Goal: Register for event/course

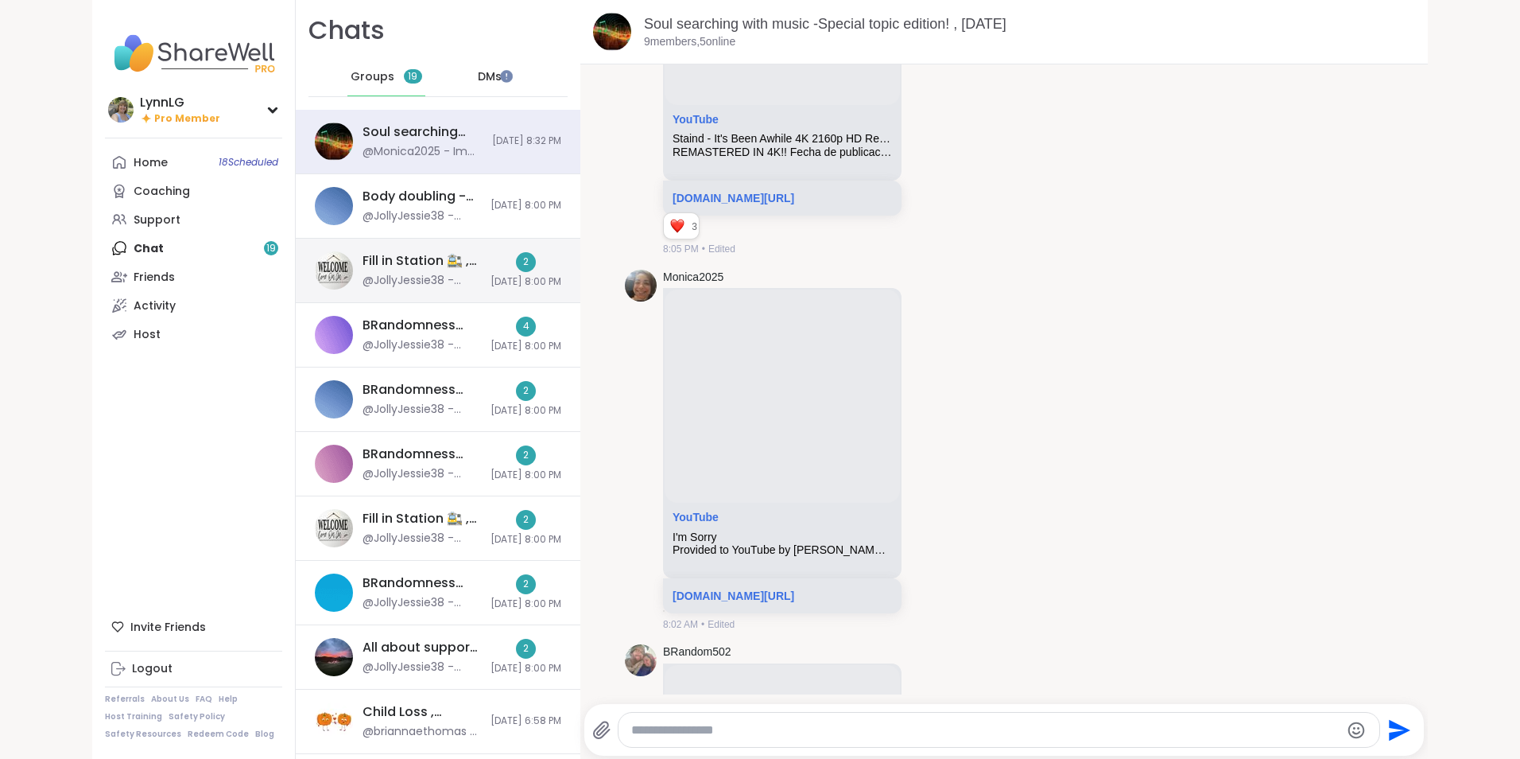
click at [454, 251] on div "Fill in Station 🚉 , Oct 06 @JollyJessie38 - https://sharewellnow.com/session/41…" at bounding box center [438, 271] width 285 height 64
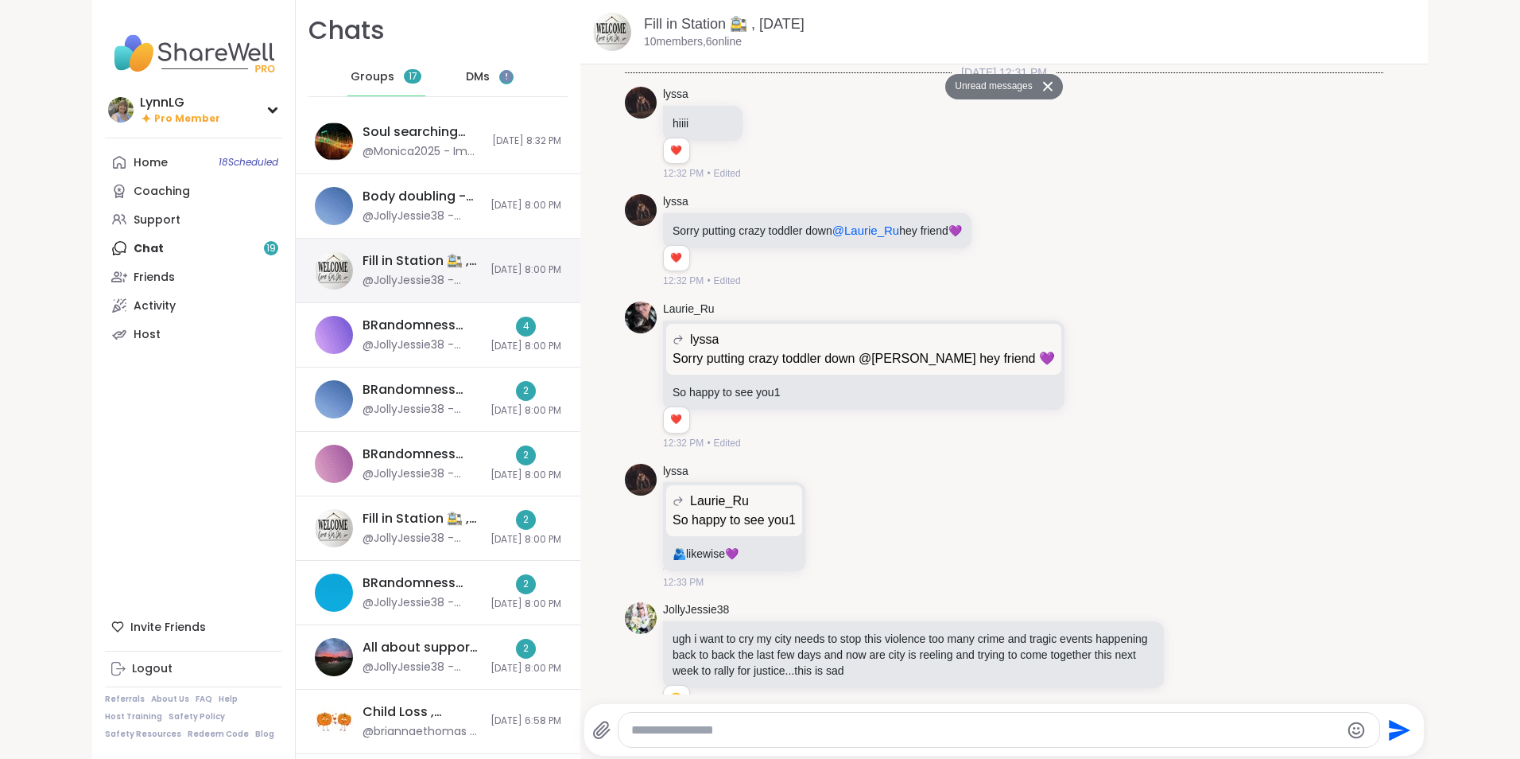
scroll to position [5641, 0]
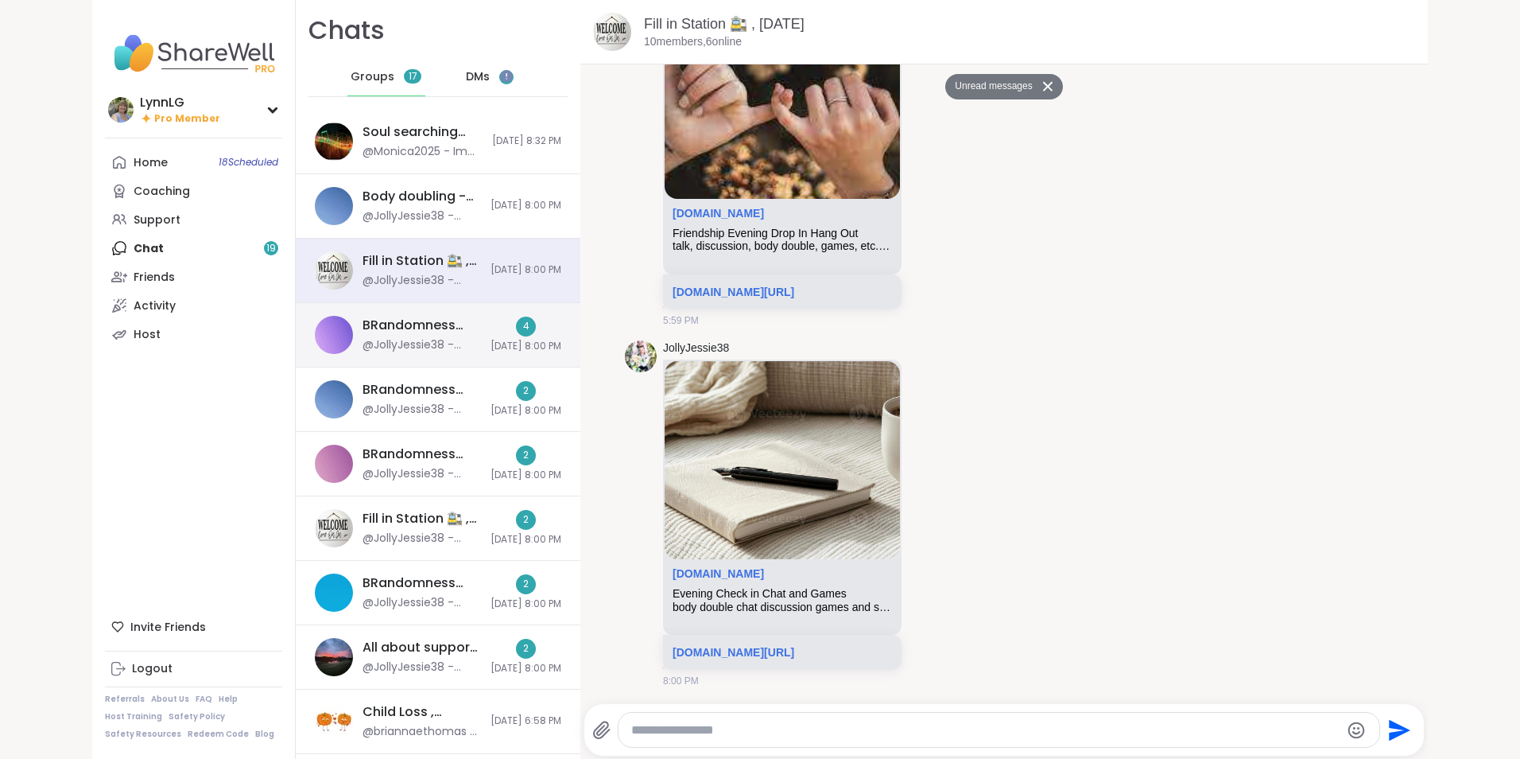
click at [433, 317] on div "BRandomness Unstable Connection Open Forum, Oct 06" at bounding box center [422, 324] width 118 height 17
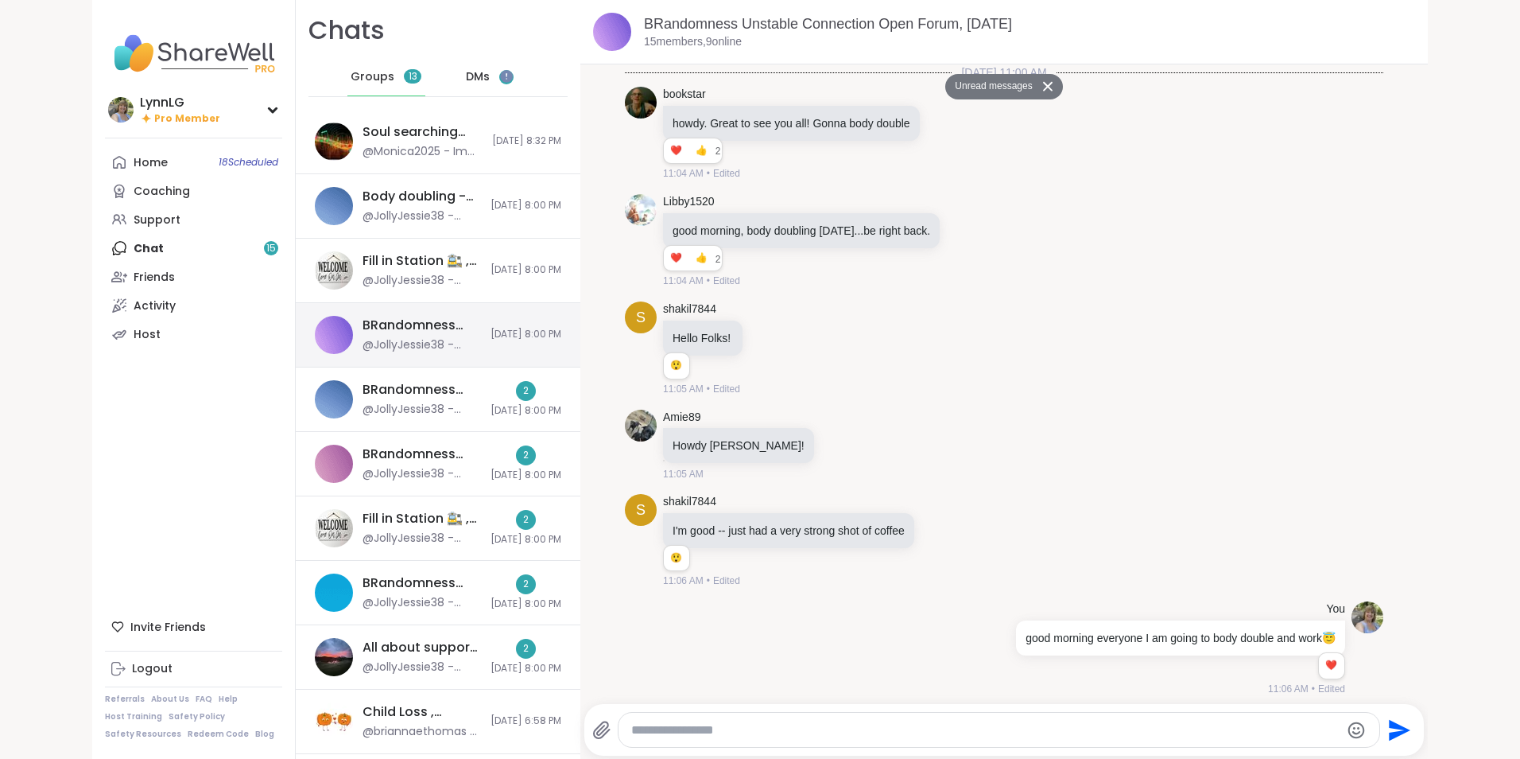
scroll to position [11739, 0]
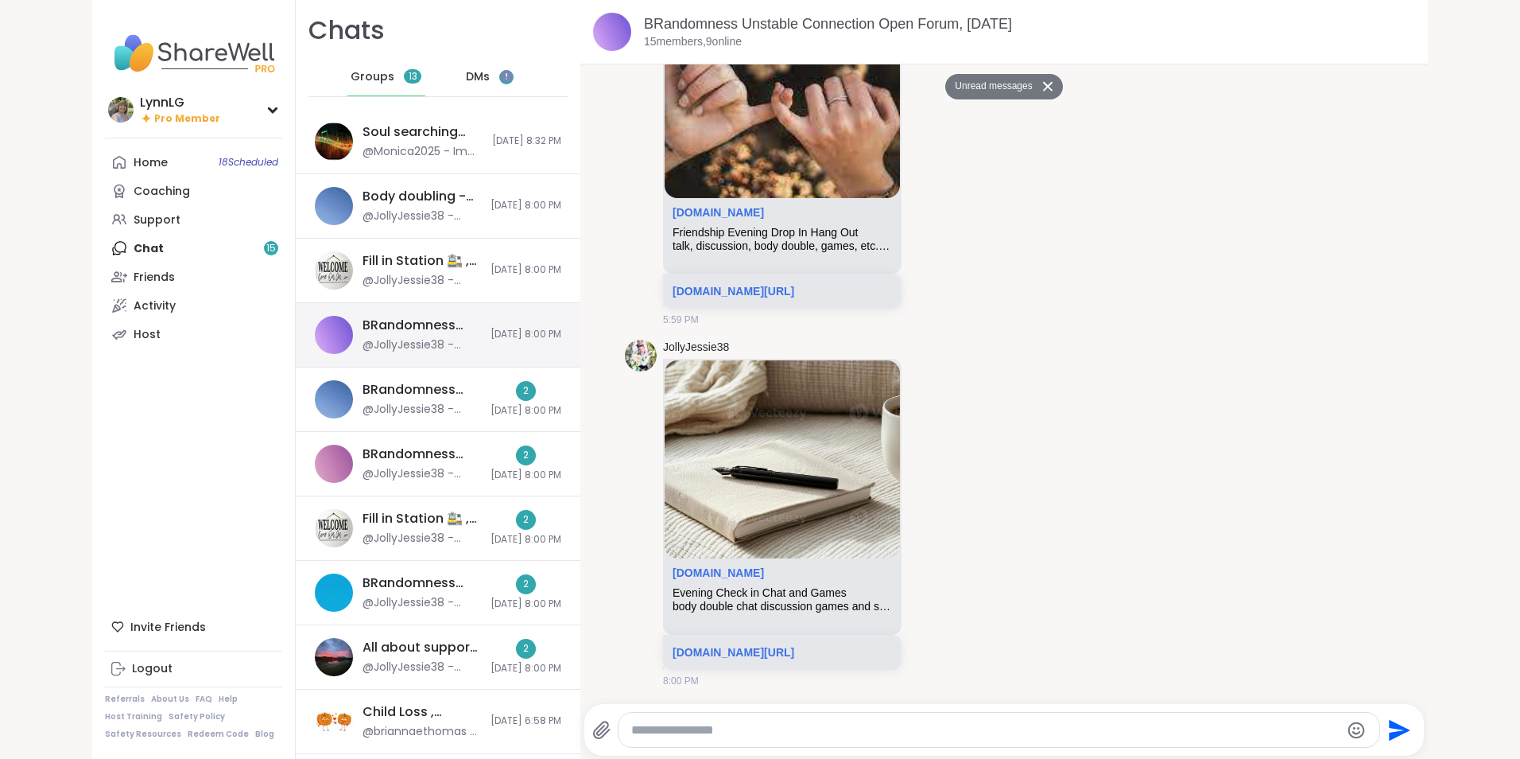
click at [449, 316] on div "BRandomness Unstable Connection Open Forum, Oct 06 @JollyJessie38 - https://sha…" at bounding box center [438, 335] width 285 height 64
drag, startPoint x: 449, startPoint y: 316, endPoint x: 508, endPoint y: 312, distance: 59.0
click at [508, 312] on div "BRandomness Unstable Connection Open Forum, Oct 06 @JollyJessie38 - https://sha…" at bounding box center [438, 335] width 285 height 64
click at [512, 351] on div "BRandomness Unstable Connection Open Forum, Oct 06 @JollyJessie38 - https://sha…" at bounding box center [438, 335] width 285 height 64
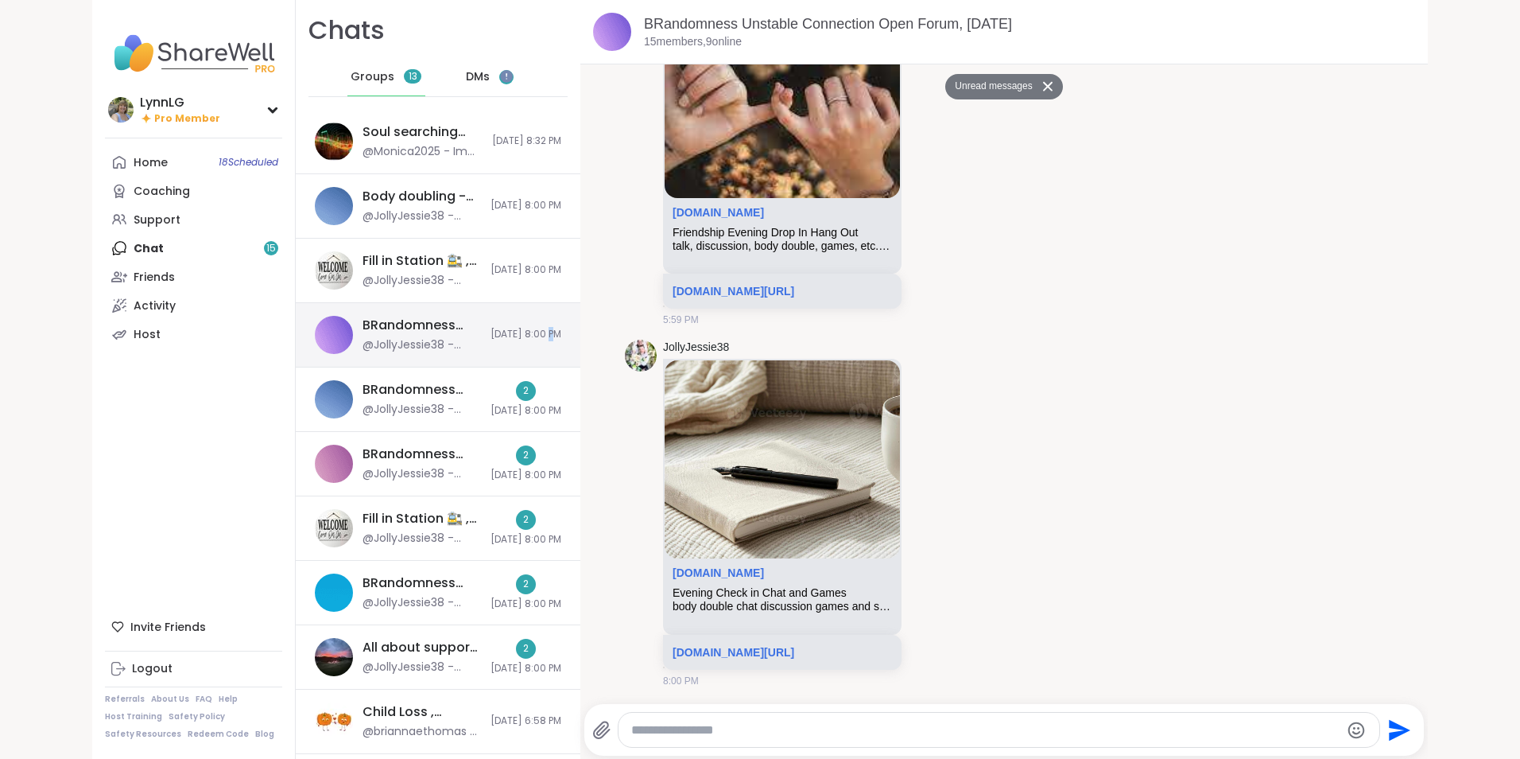
click at [512, 351] on div "BRandomness Unstable Connection Open Forum, Oct 06 @JollyJessie38 - https://sha…" at bounding box center [438, 335] width 285 height 64
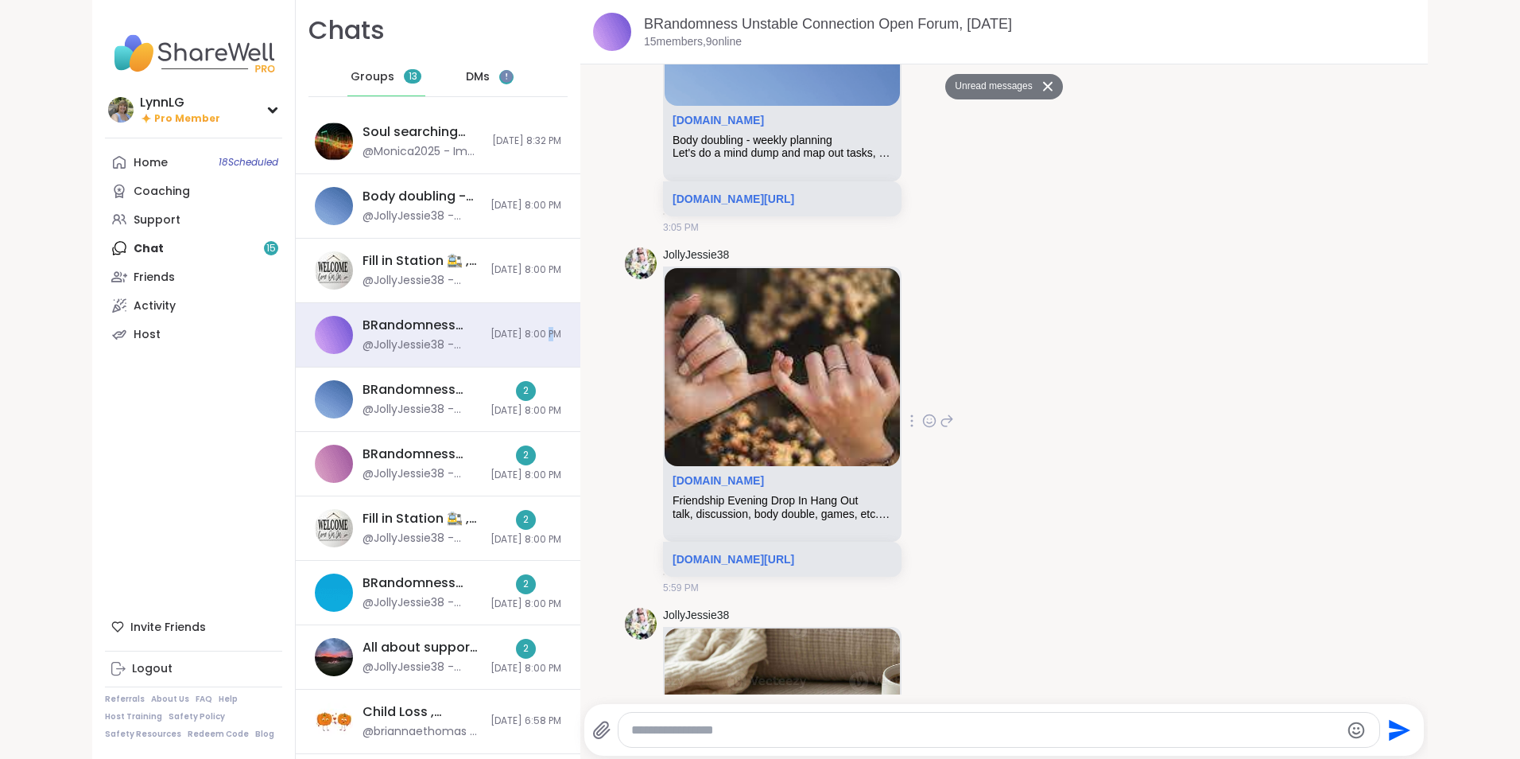
scroll to position [11434, 0]
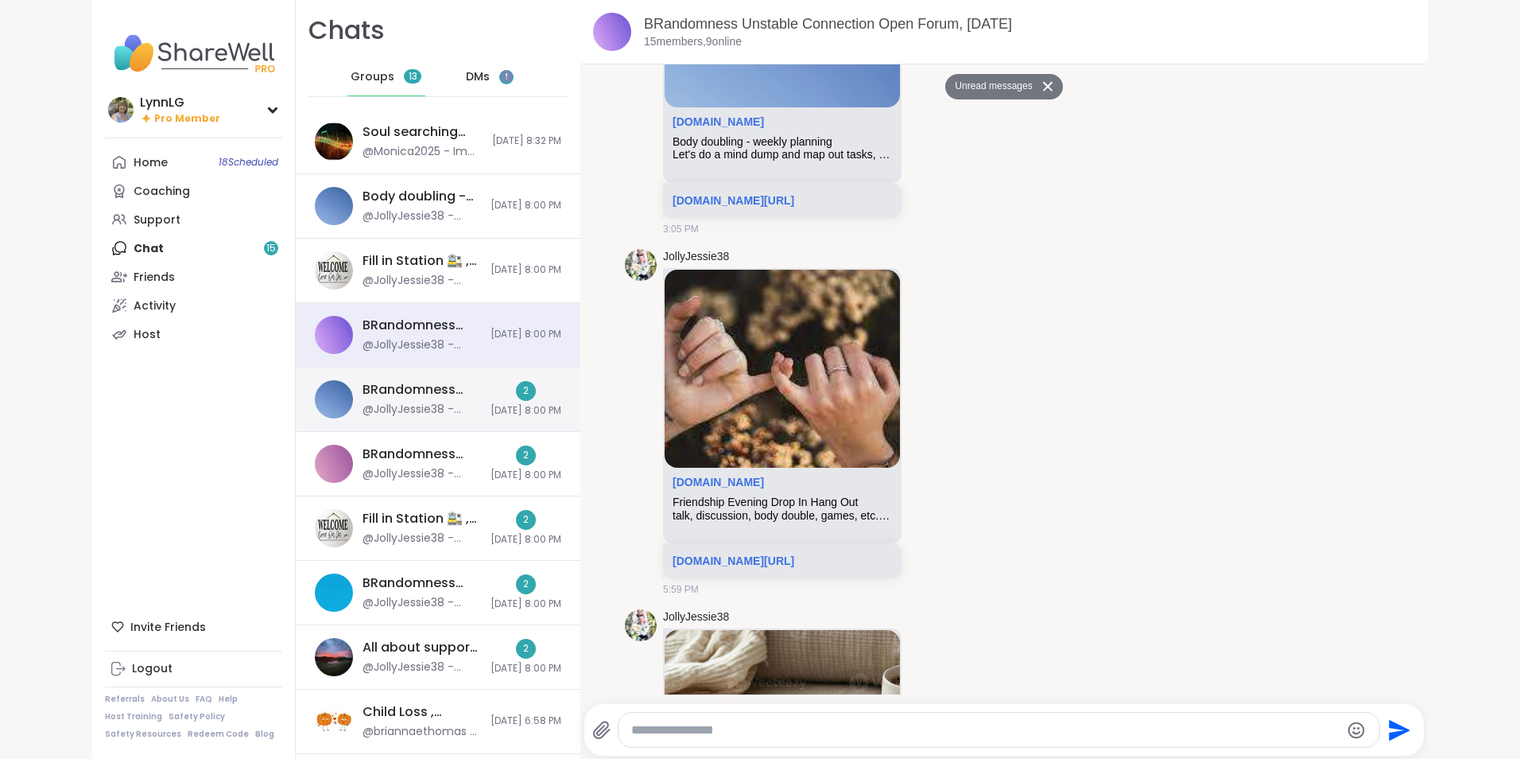
click at [491, 401] on div "2 10/6/2025, 8:00 PM" at bounding box center [526, 399] width 71 height 37
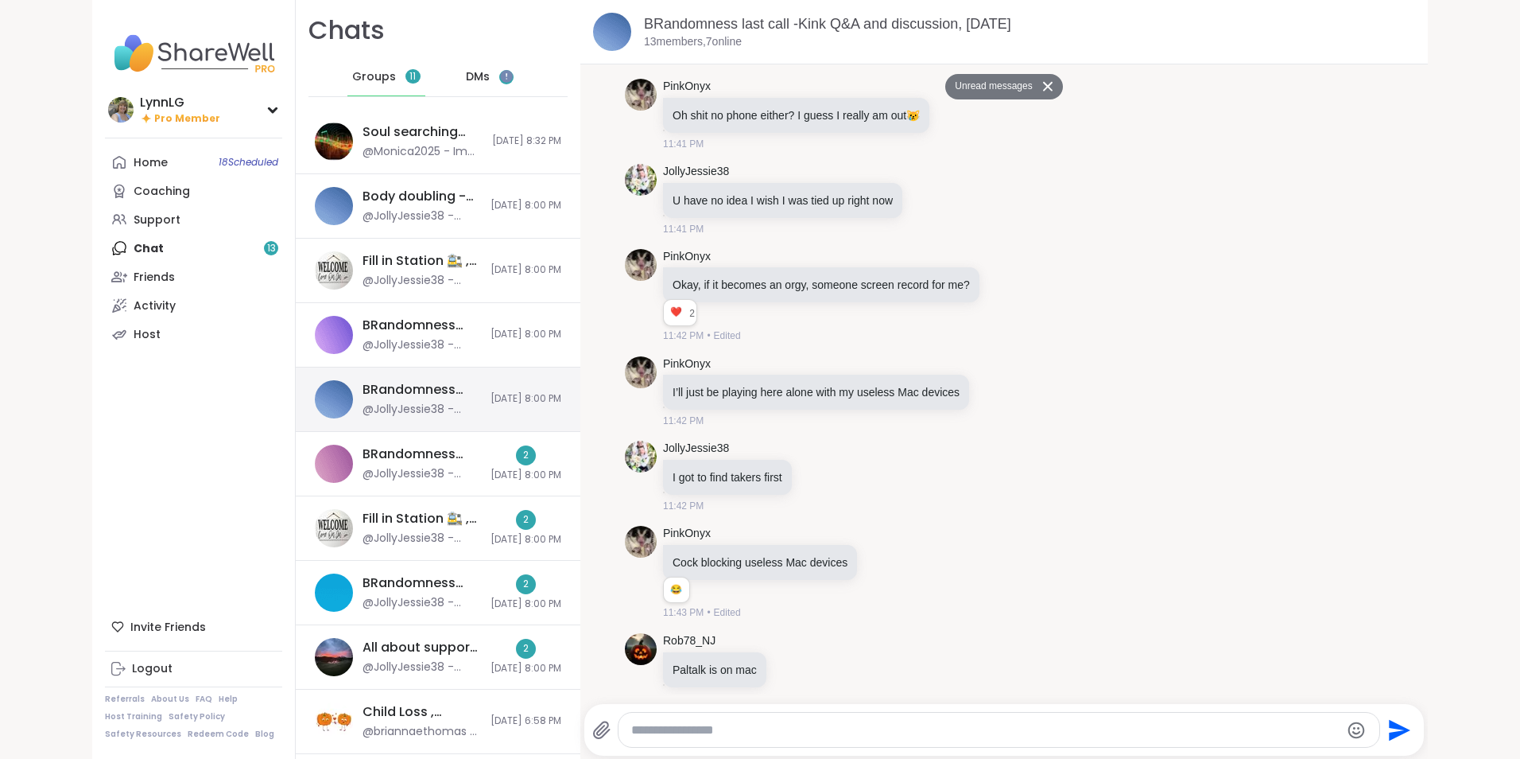
scroll to position [13525, 0]
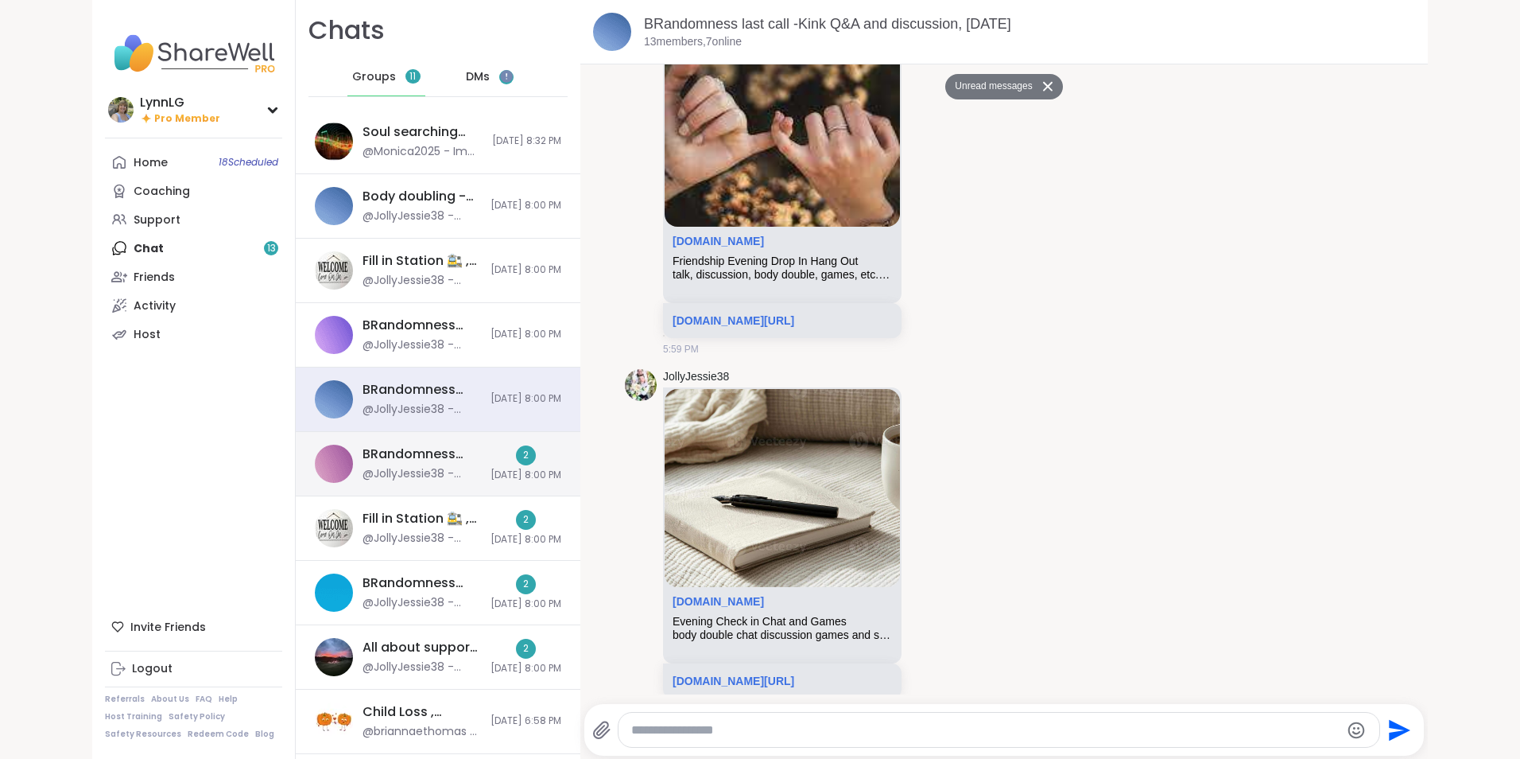
click at [457, 441] on div "BRandomness Ohana Open Forum, Oct 05 @JollyJessie38 - https://sharewellnow.com/…" at bounding box center [438, 464] width 285 height 64
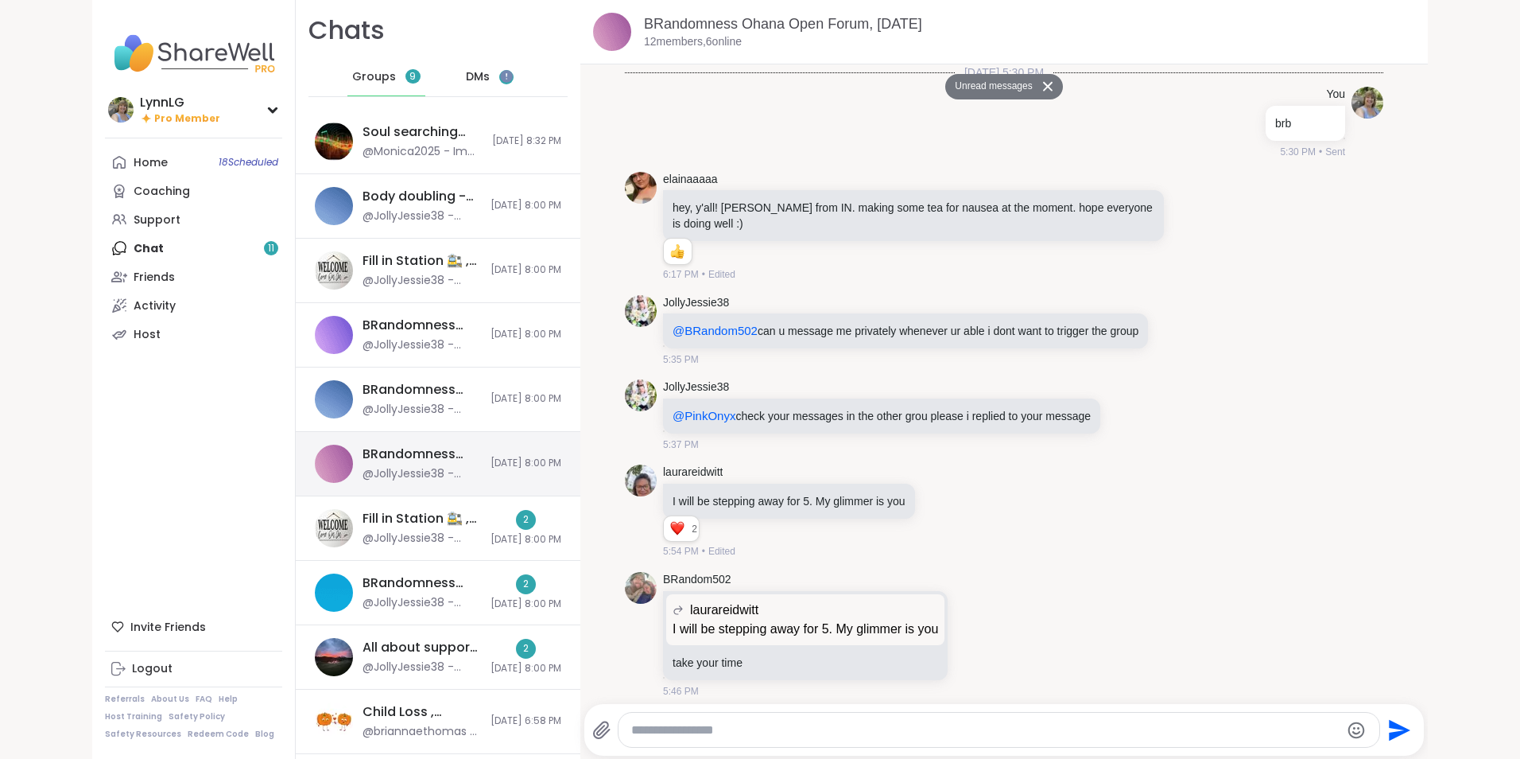
scroll to position [2408, 0]
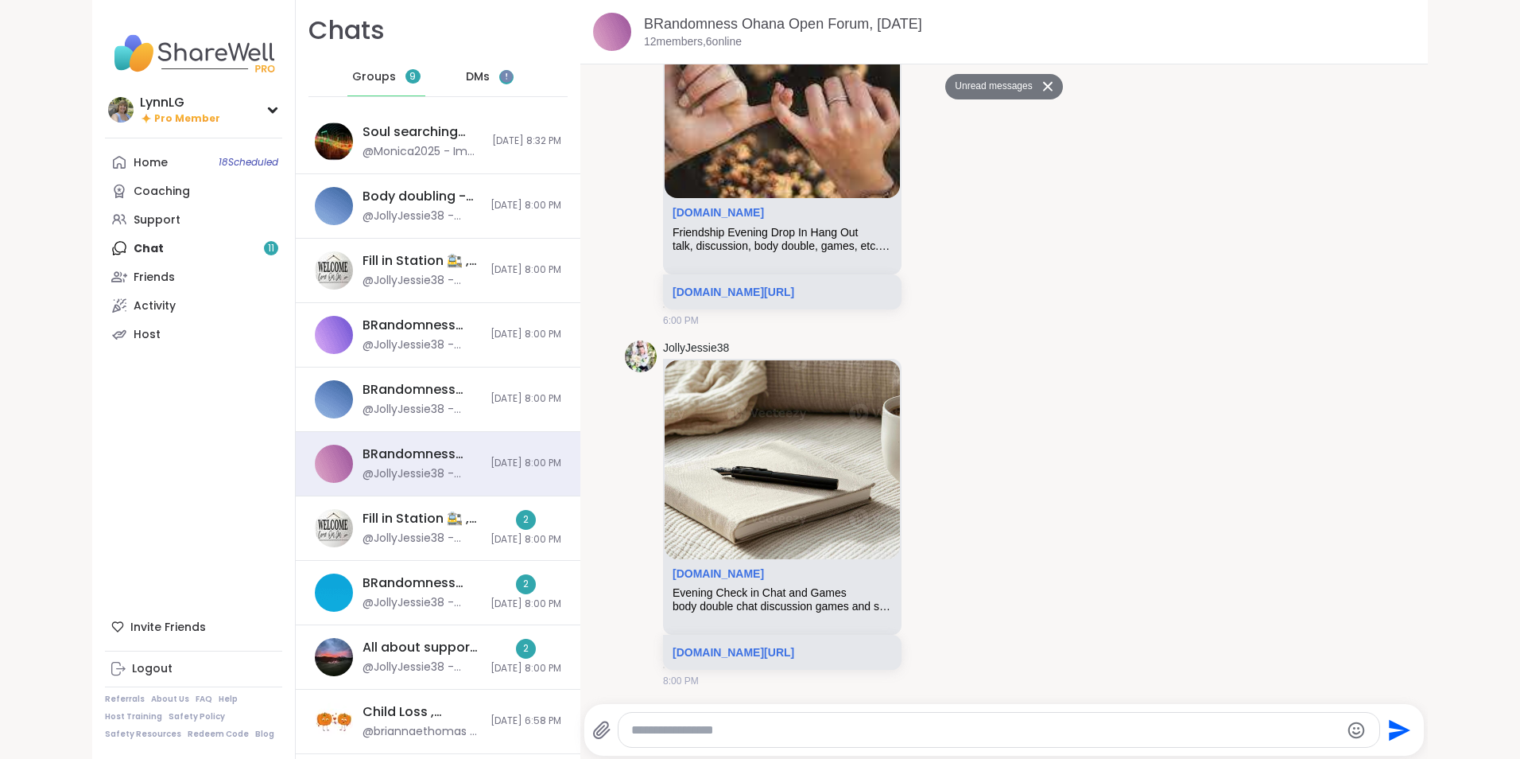
click at [950, 91] on button "Unread messages" at bounding box center [990, 86] width 91 height 25
click at [438, 527] on div "Fill in Station 🚉 , Oct 05" at bounding box center [422, 518] width 118 height 17
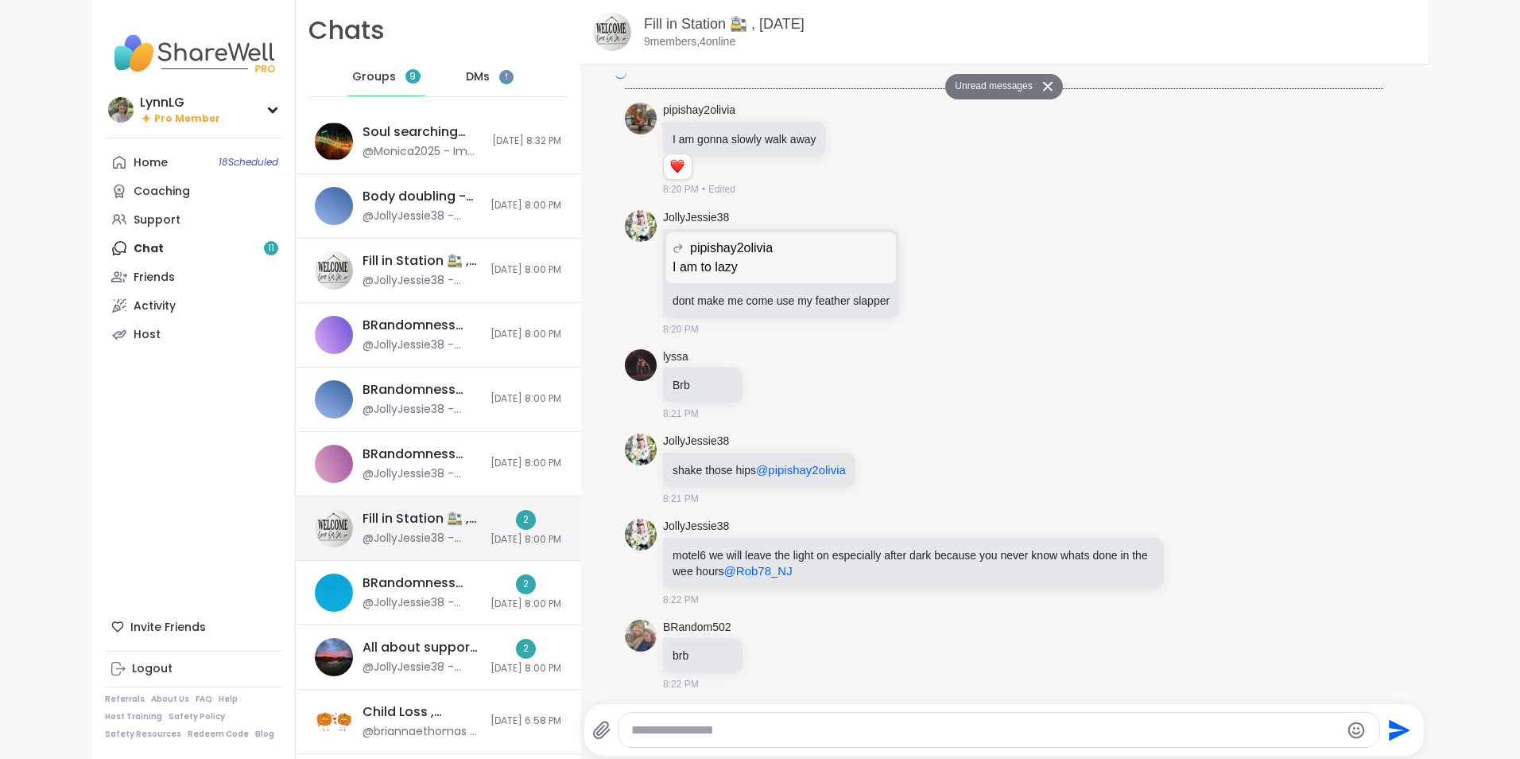
scroll to position [4819, 0]
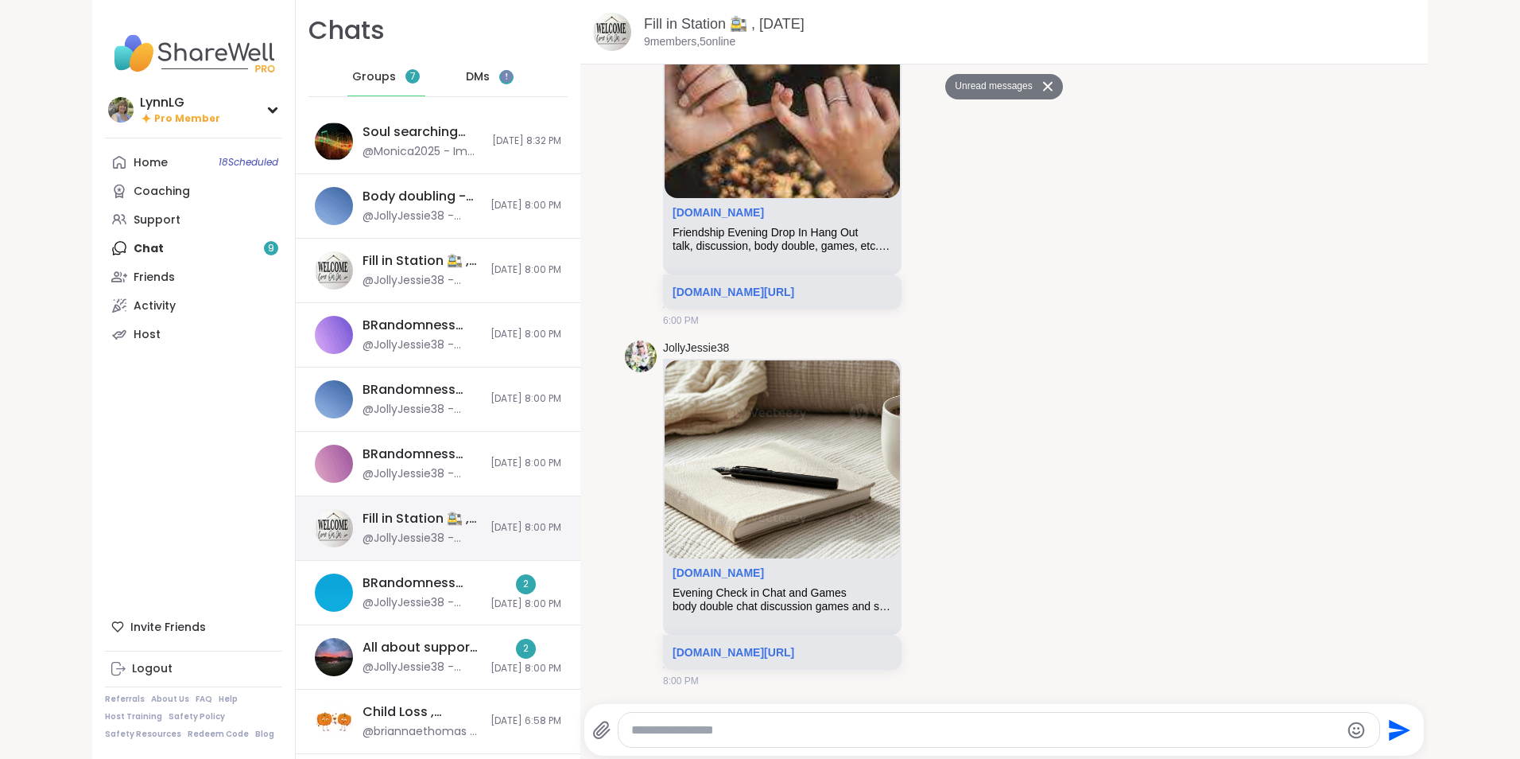
click at [460, 542] on div "Fill in Station 🚉 , Oct 05 @JollyJessie38 - https://sharewellnow.com/session/41…" at bounding box center [438, 528] width 285 height 64
drag, startPoint x: 460, startPoint y: 542, endPoint x: 558, endPoint y: 538, distance: 98.7
click at [558, 538] on div "Fill in Station 🚉 , Oct 05 @JollyJessie38 - https://sharewellnow.com/session/41…" at bounding box center [438, 528] width 285 height 64
click at [451, 572] on div "BRandomness Unstable Connection Open Forum, Oct 05 @JollyJessie38 - https://sha…" at bounding box center [438, 593] width 285 height 64
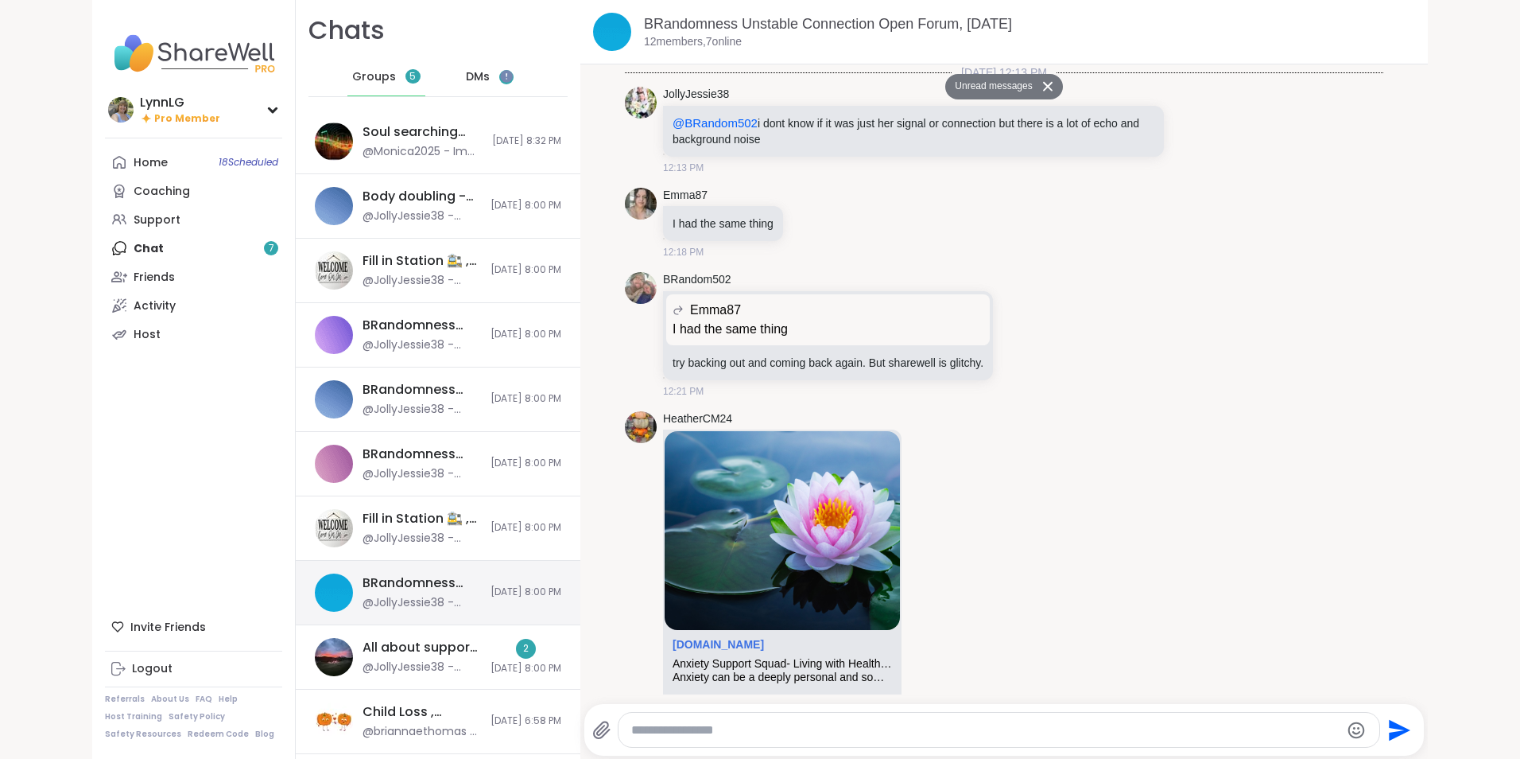
scroll to position [7062, 0]
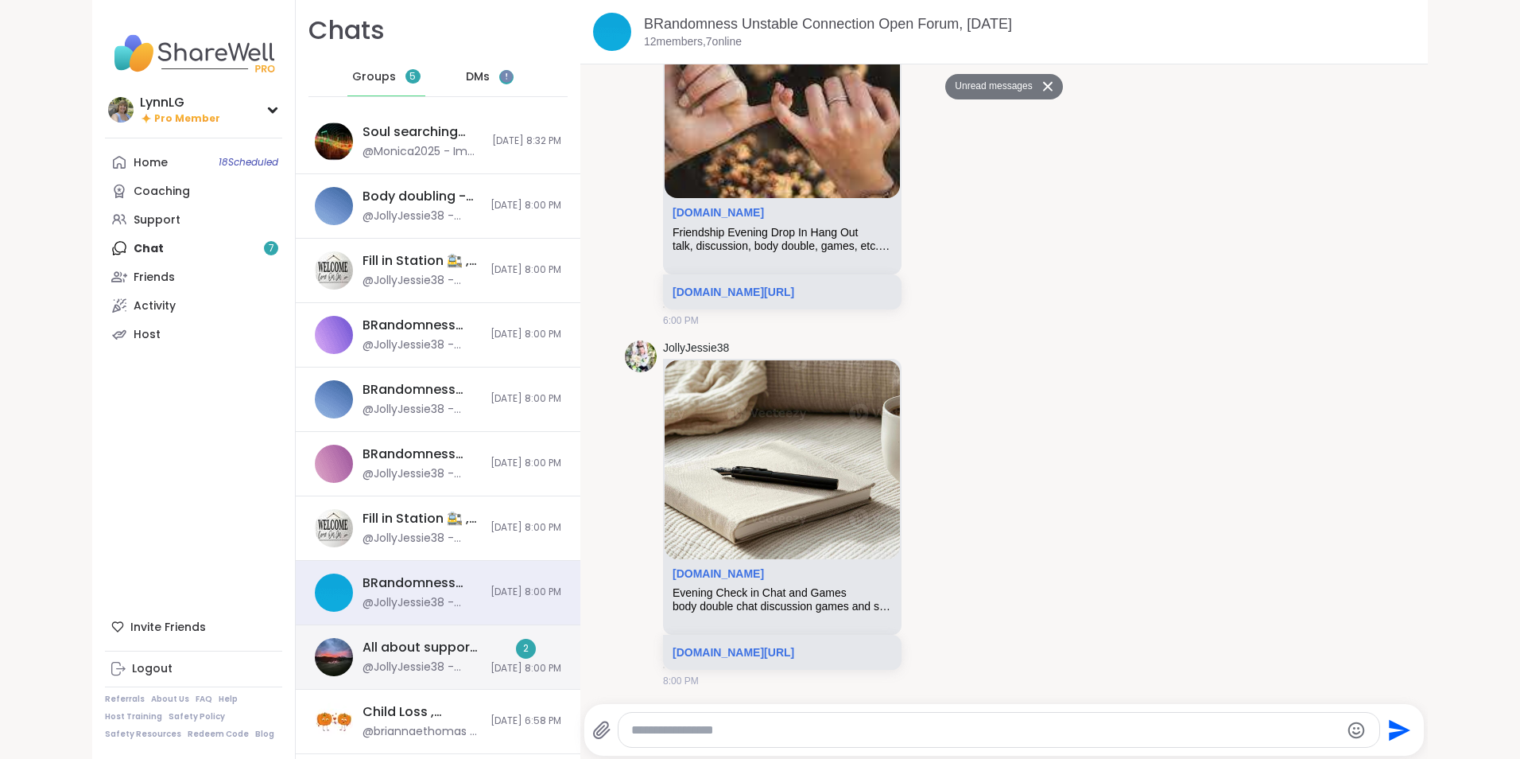
click at [452, 638] on div "All about support , Oct 05 @JollyJessie38 - https://sharewellnow.com/session/41…" at bounding box center [438, 657] width 285 height 64
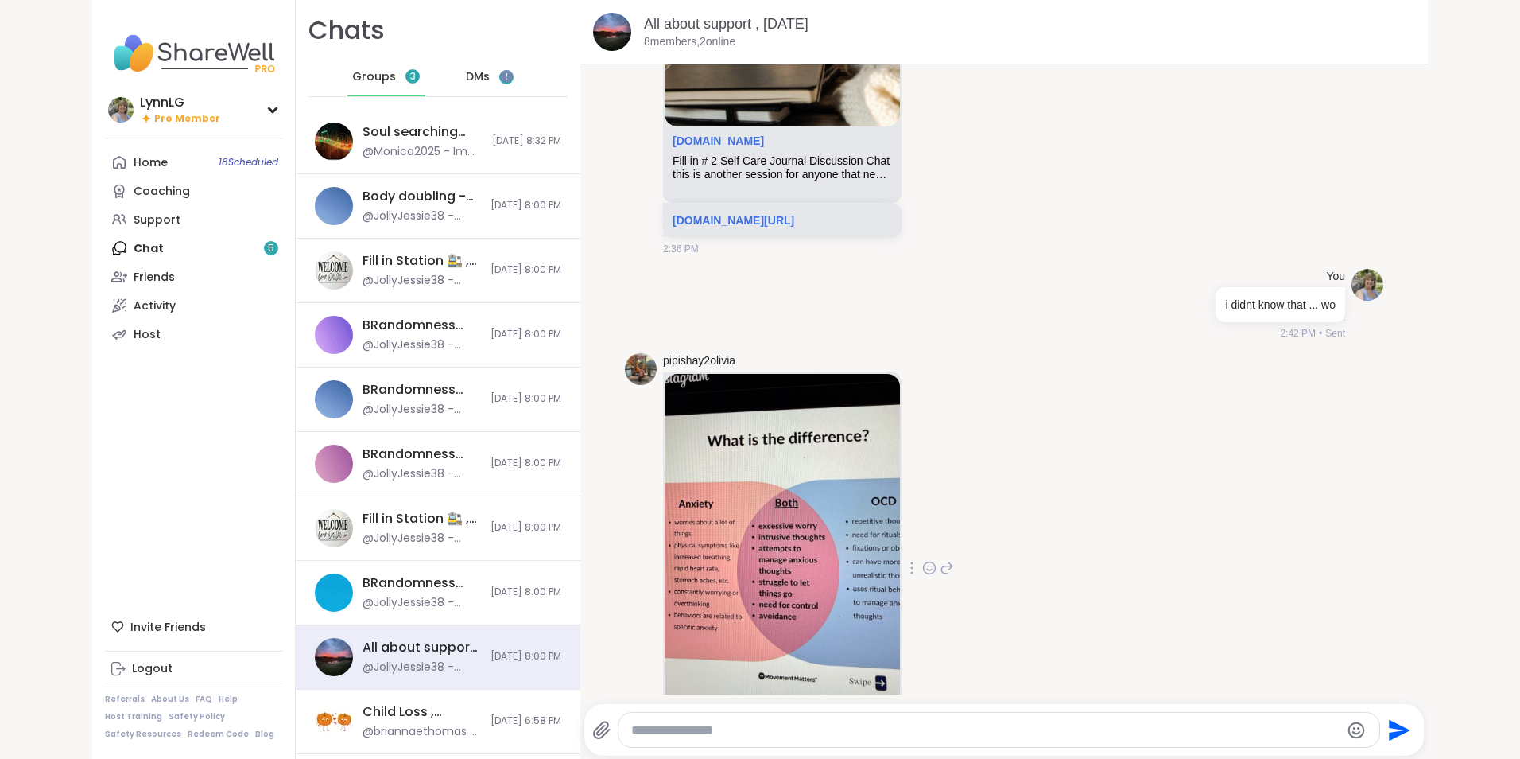
scroll to position [265, 0]
click at [770, 580] on img at bounding box center [782, 561] width 235 height 378
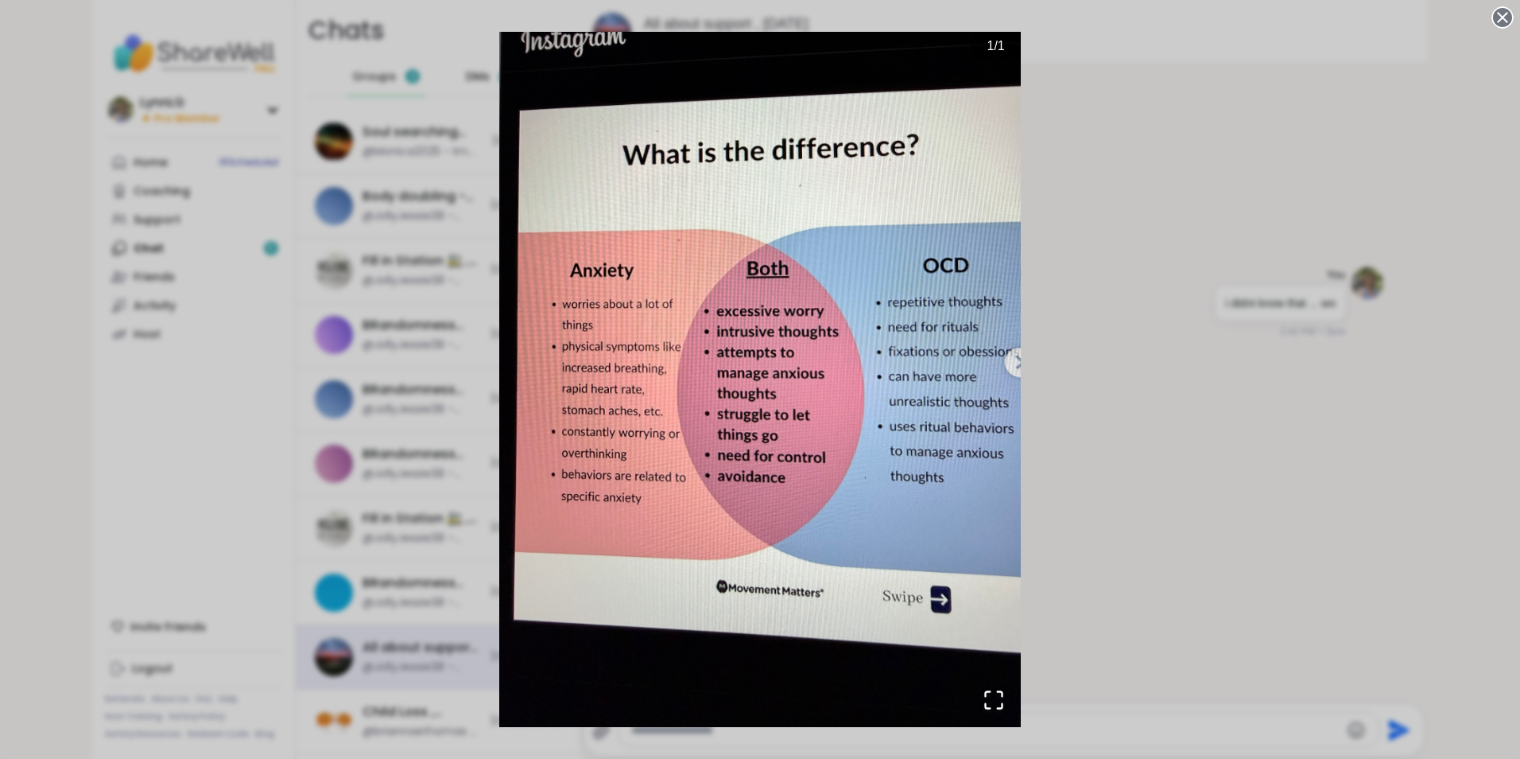
click at [1231, 212] on div "1 / 1" at bounding box center [760, 379] width 1520 height 759
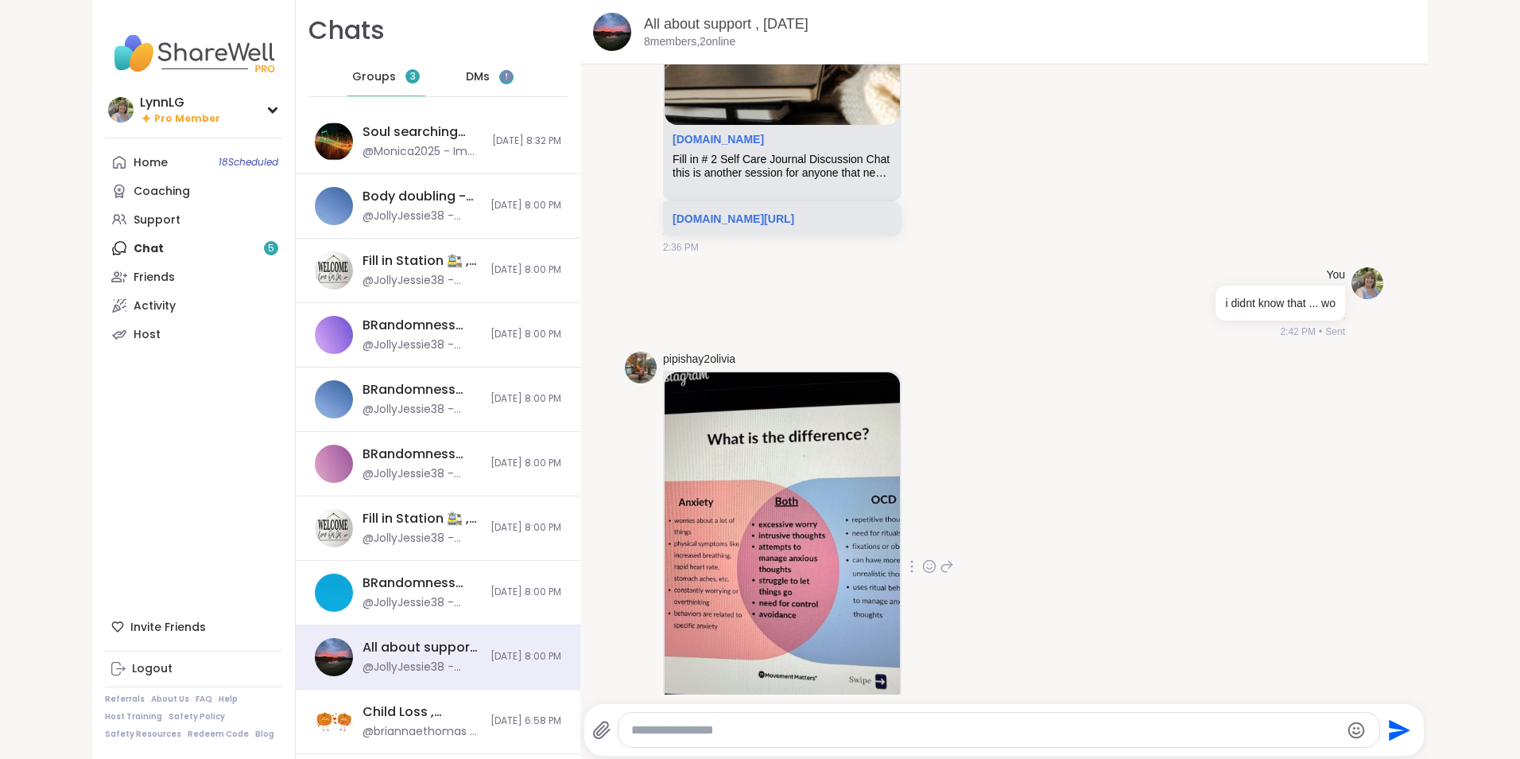
click at [467, 71] on span "DMs" at bounding box center [478, 77] width 24 height 16
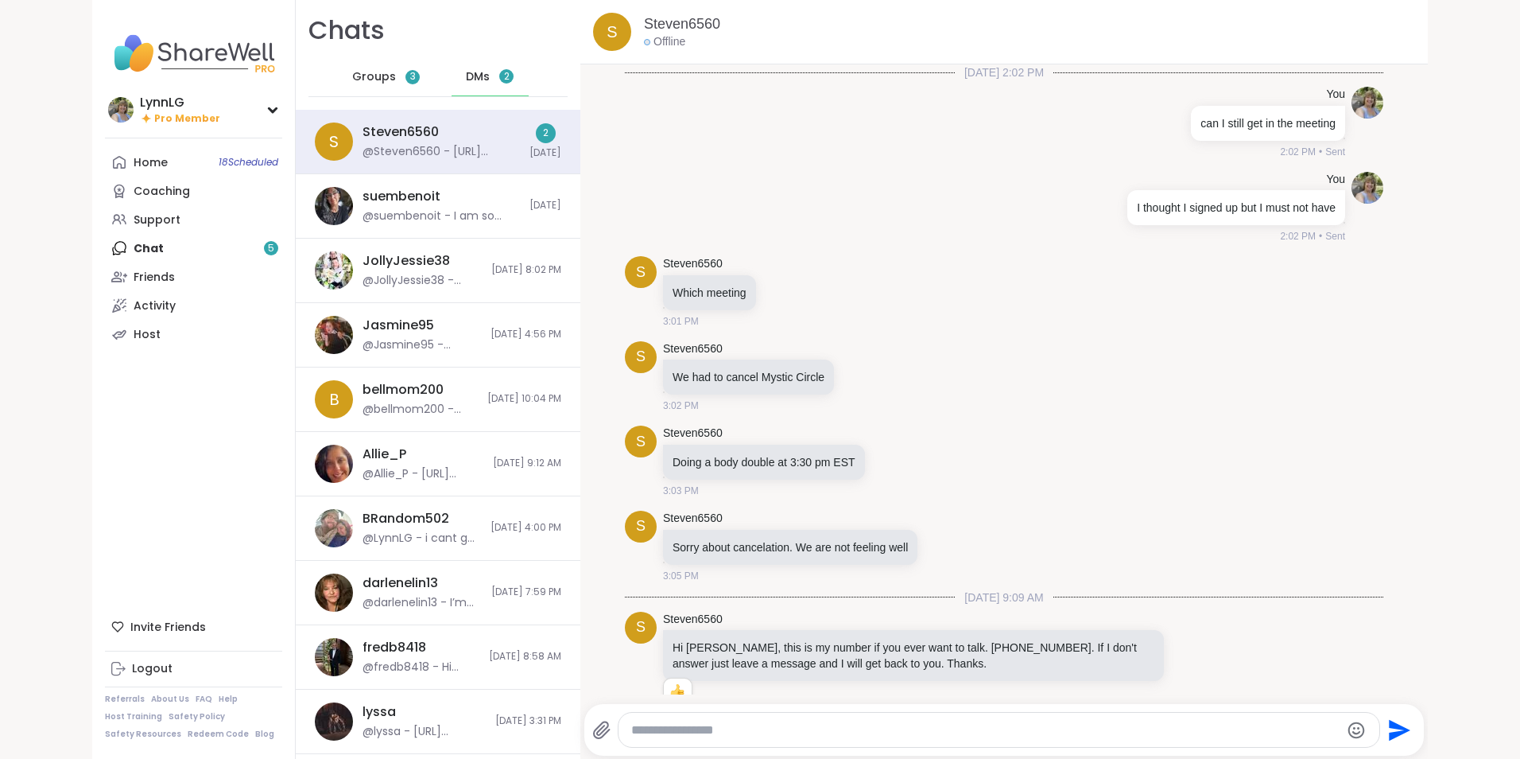
scroll to position [2591, 0]
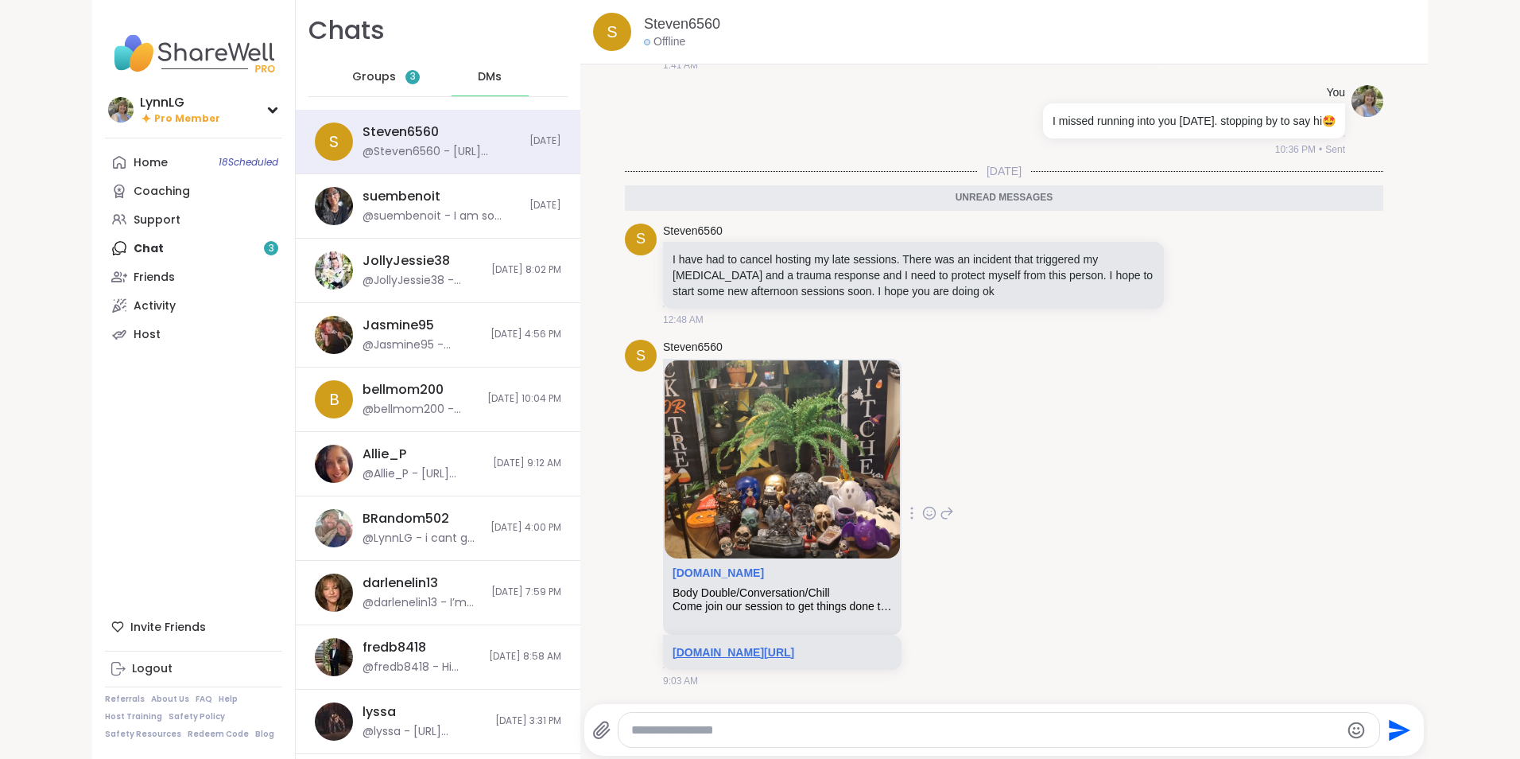
click at [794, 649] on link "sharewellnow.com/session/aa991062-b9e1-4a4f-892b-b6f6242f4761" at bounding box center [734, 652] width 122 height 13
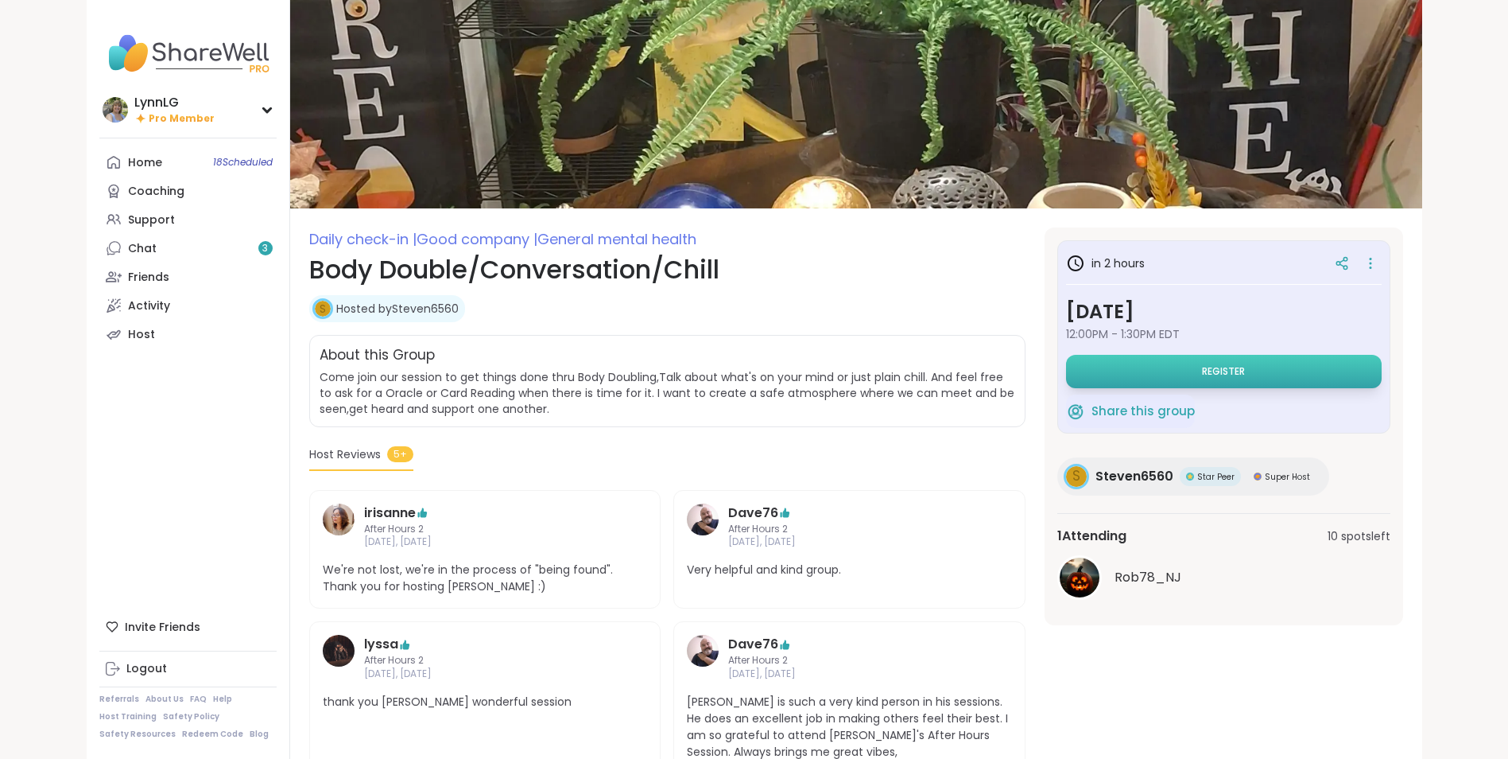
click at [1209, 367] on span "Register" at bounding box center [1223, 371] width 43 height 13
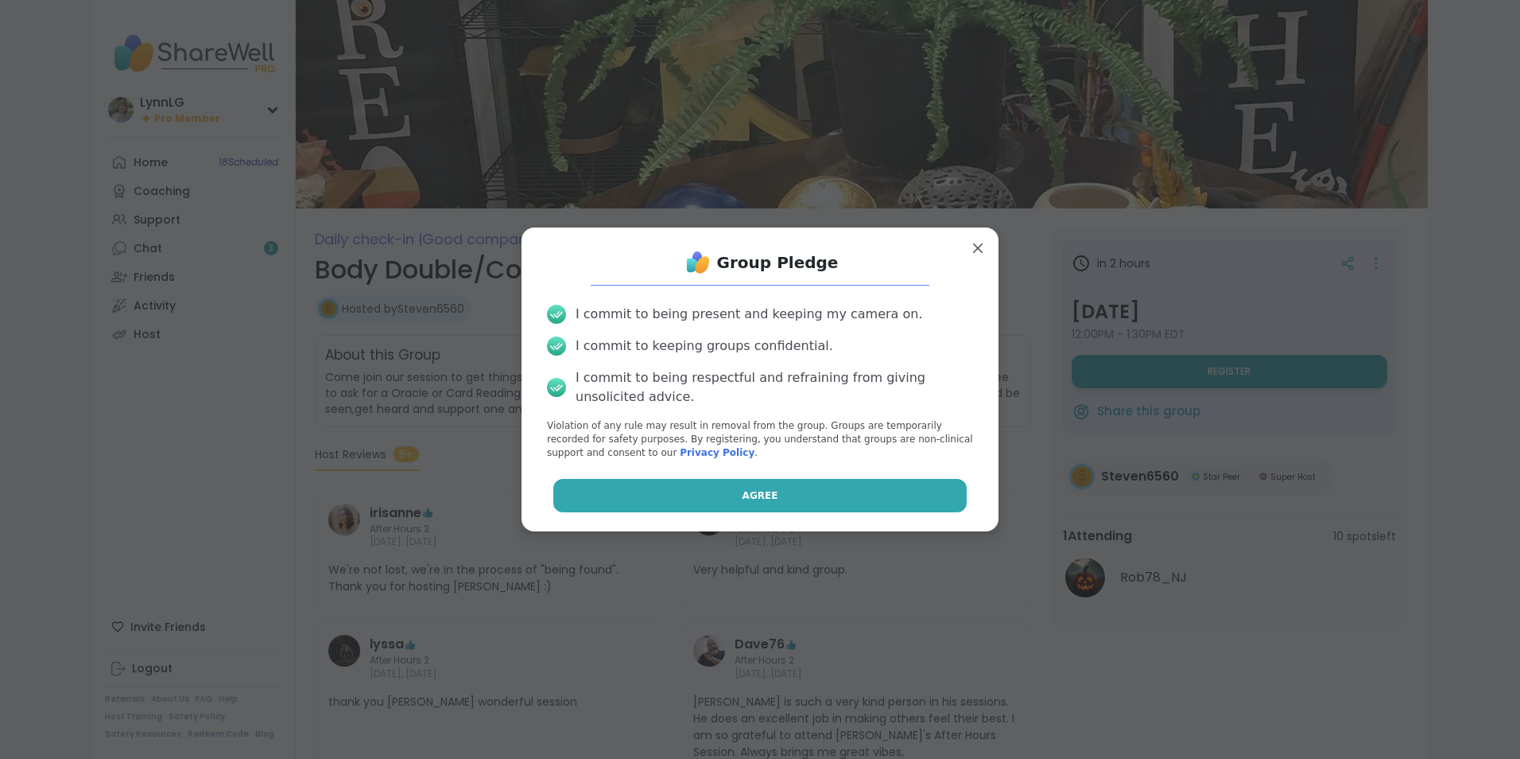
click at [758, 491] on span "Agree" at bounding box center [761, 495] width 36 height 14
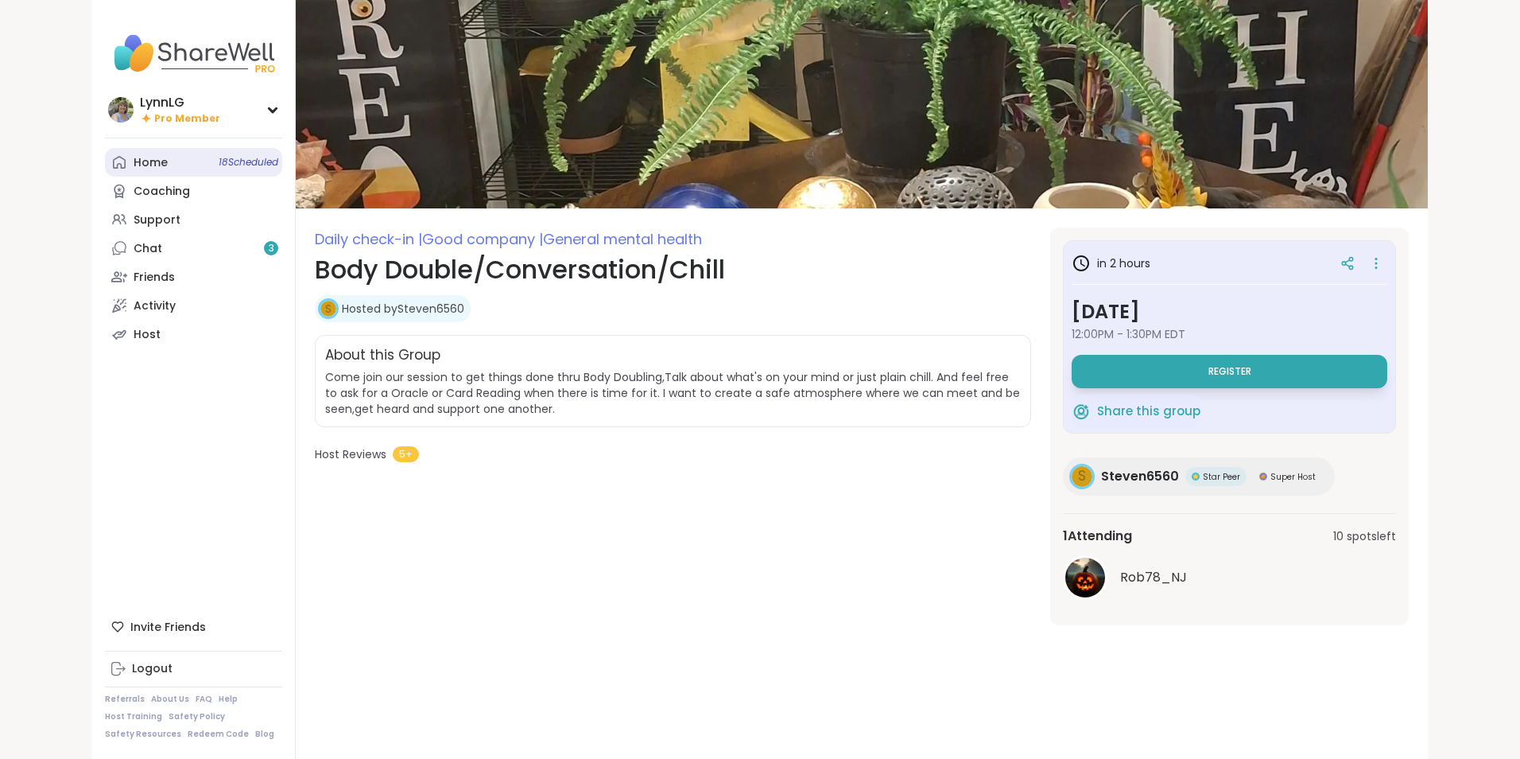
click at [219, 157] on span "18 Scheduled" at bounding box center [249, 162] width 60 height 13
